Goal: Task Accomplishment & Management: Use online tool/utility

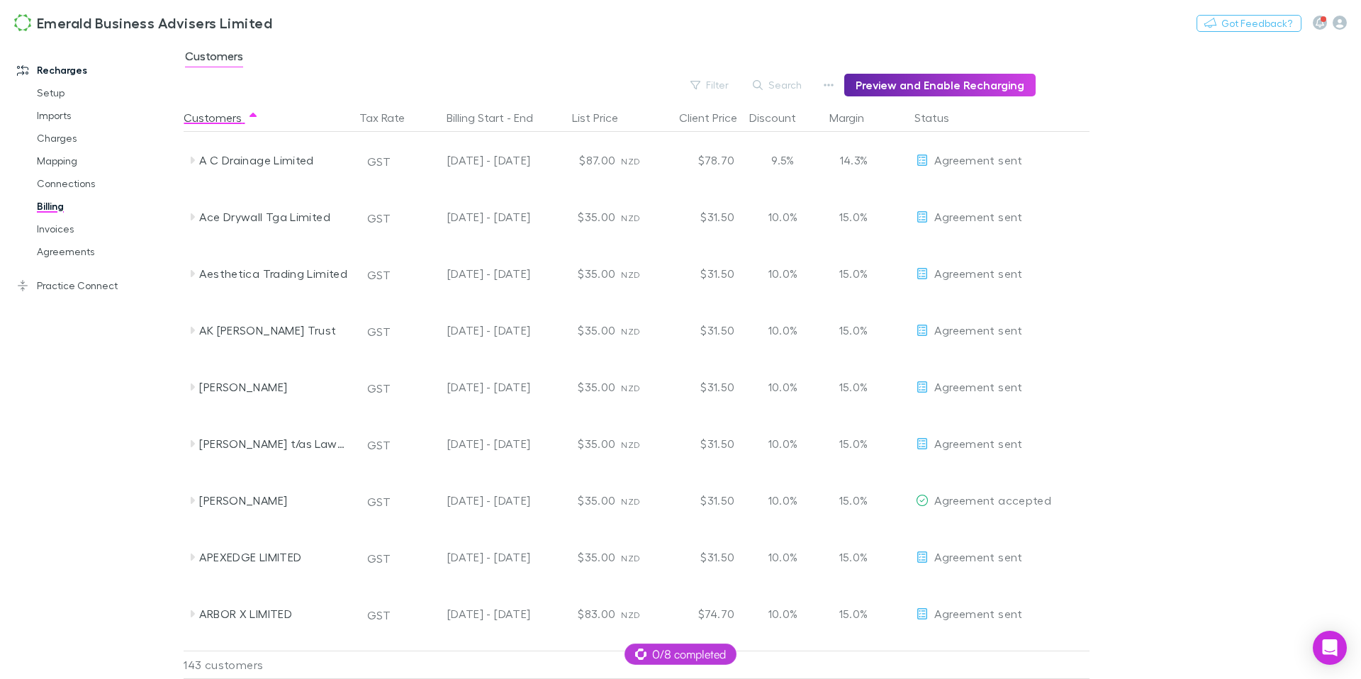
scroll to position [644, 0]
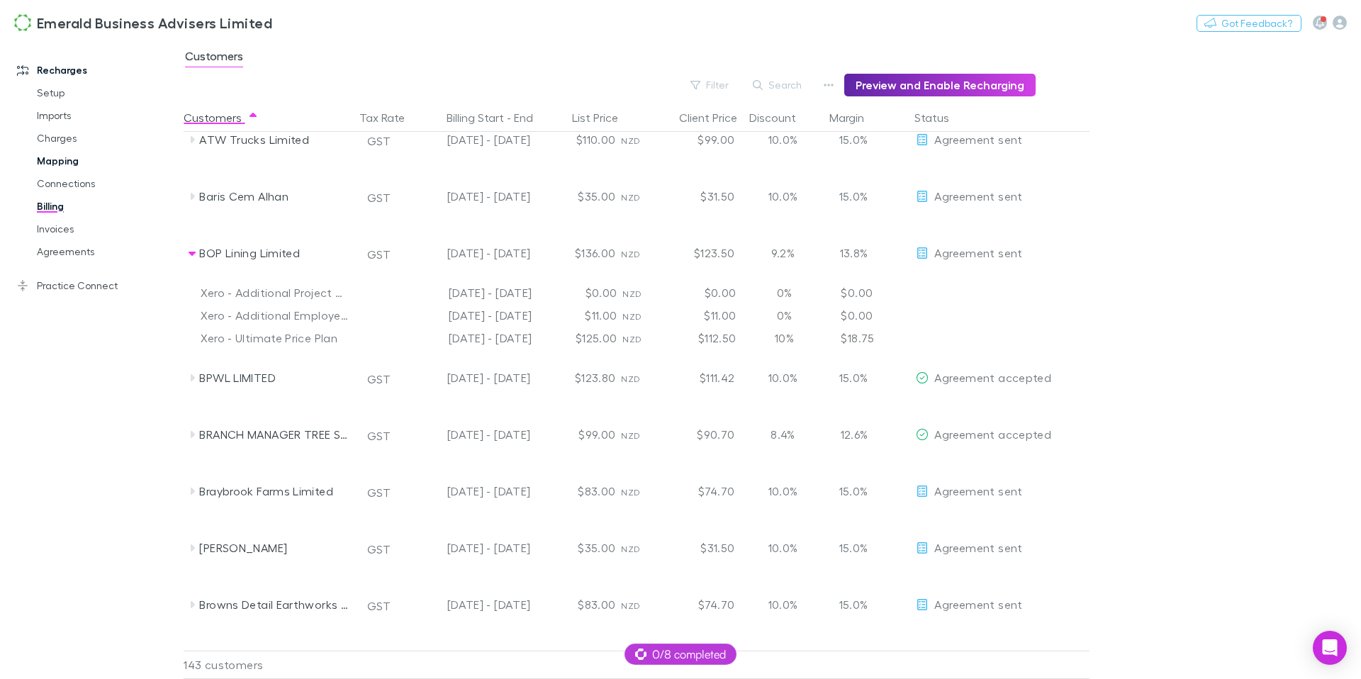
click at [57, 161] on link "Mapping" at bounding box center [102, 161] width 158 height 23
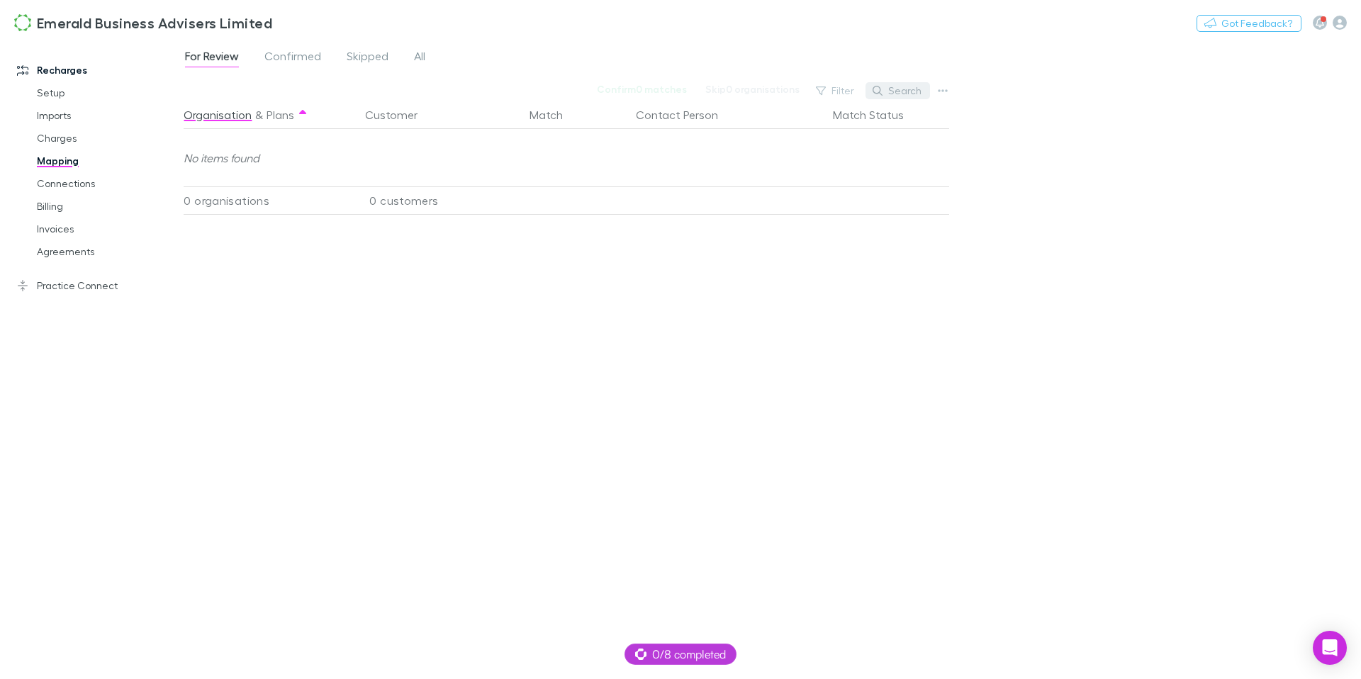
click at [893, 90] on button "Search" at bounding box center [897, 90] width 64 height 17
click at [414, 55] on span "All" at bounding box center [419, 58] width 11 height 18
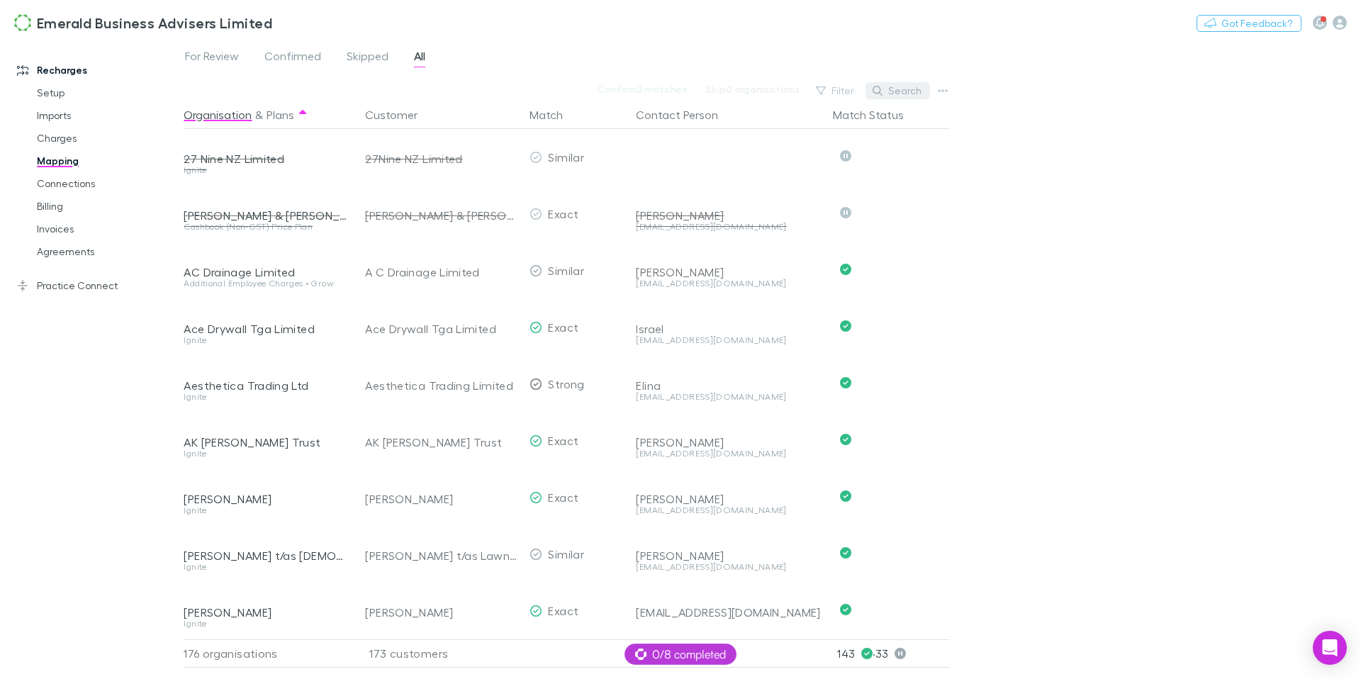
click at [899, 89] on button "Search" at bounding box center [897, 90] width 64 height 17
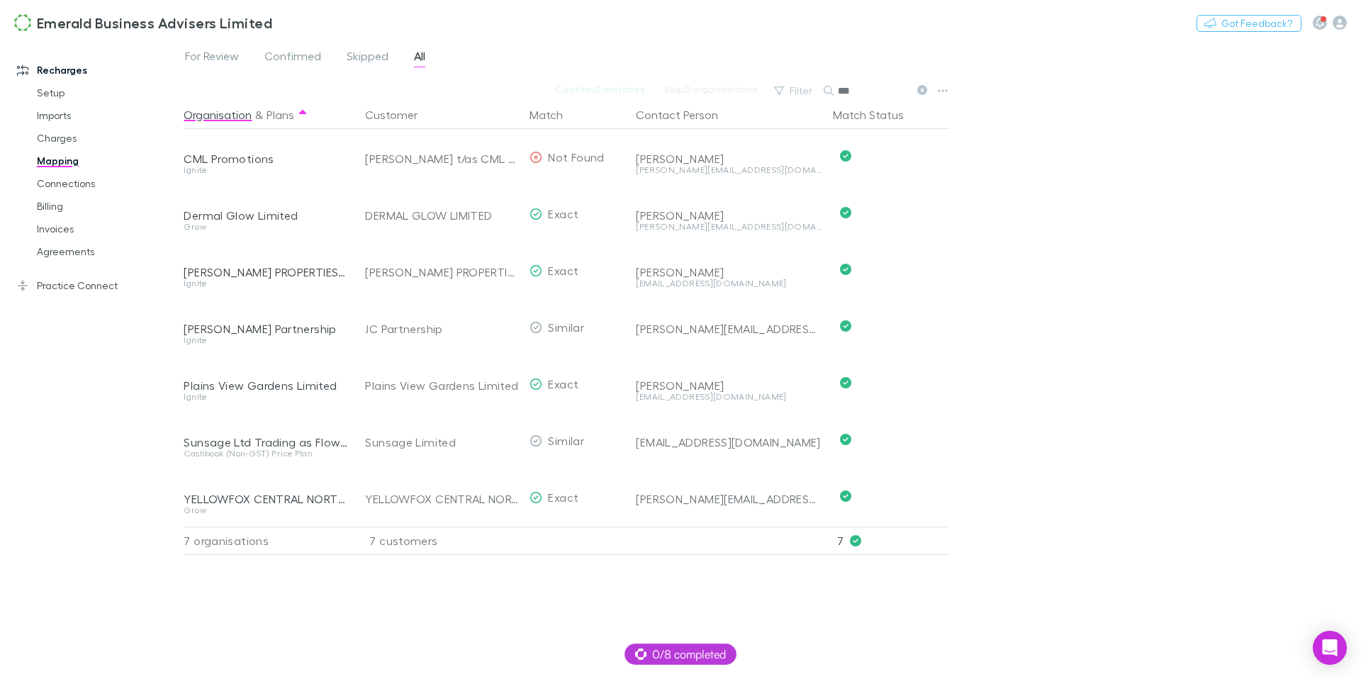
type input "***"
